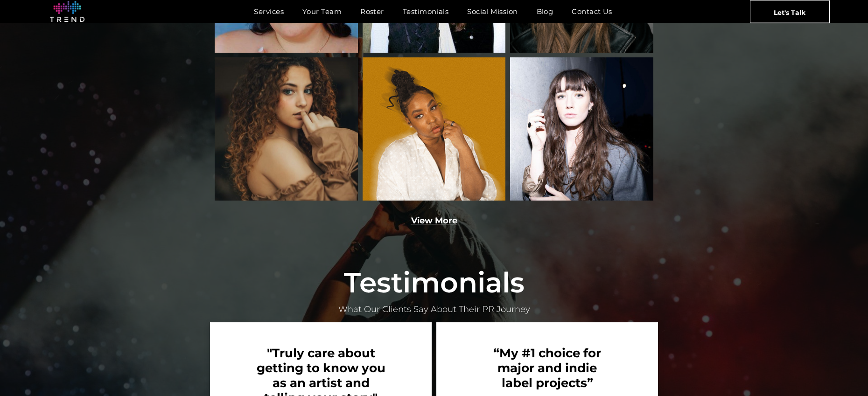
scroll to position [1862, 0]
